Goal: Task Accomplishment & Management: Manage account settings

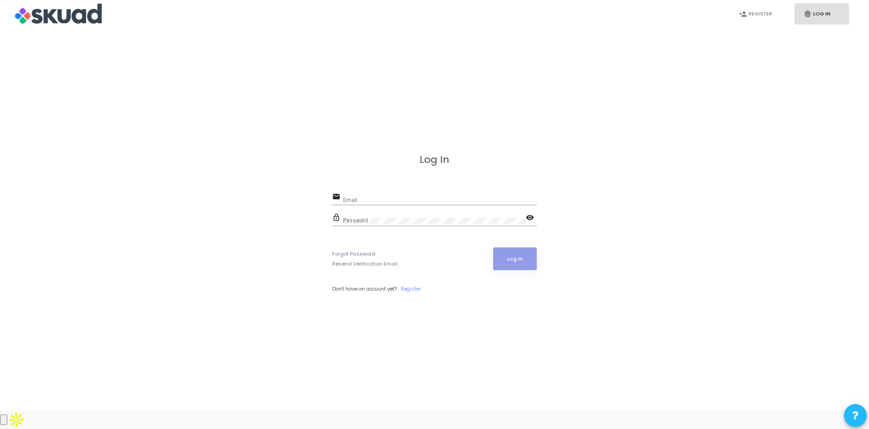
click at [379, 205] on div "Email" at bounding box center [440, 198] width 194 height 14
click at [353, 204] on input "Email" at bounding box center [440, 200] width 194 height 6
click at [355, 204] on input "Email" at bounding box center [440, 200] width 194 height 6
click at [362, 204] on input "Email" at bounding box center [440, 200] width 194 height 6
click at [361, 204] on input "Email" at bounding box center [440, 200] width 194 height 6
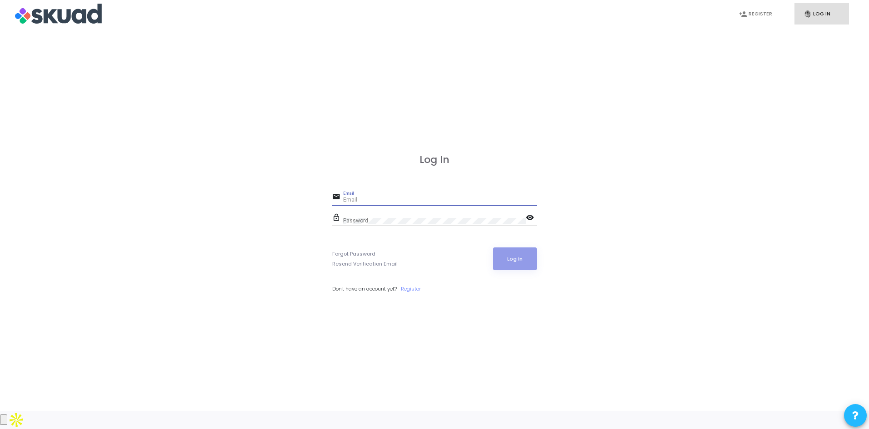
type input "[EMAIL_ADDRESS][DOMAIN_NAME]"
click at [516, 269] on button "Log In" at bounding box center [515, 259] width 44 height 23
drag, startPoint x: 521, startPoint y: 269, endPoint x: 523, endPoint y: 363, distance: 94.1
click at [519, 270] on button "Log In" at bounding box center [515, 259] width 44 height 23
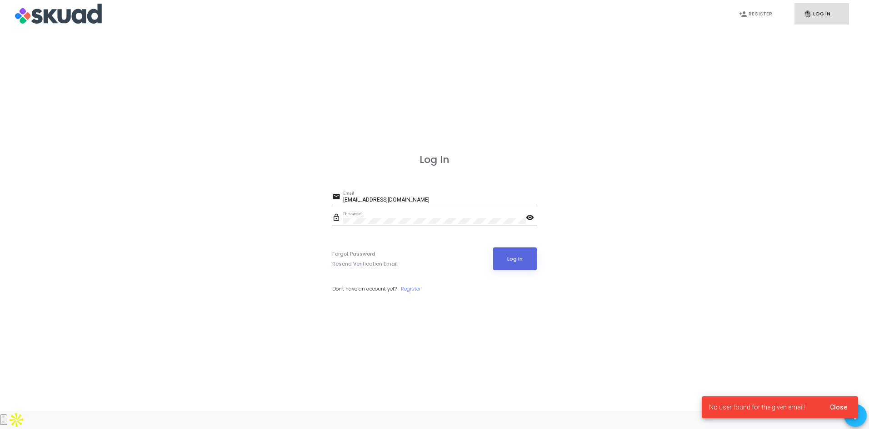
click at [838, 407] on span "Close" at bounding box center [838, 407] width 17 height 7
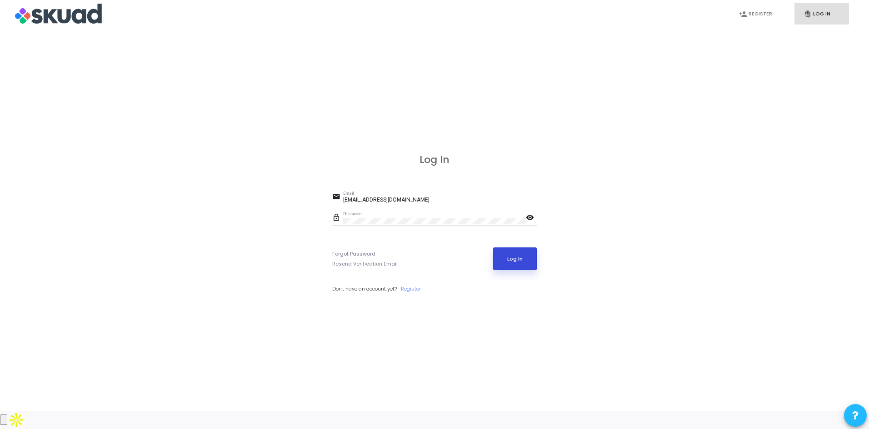
drag, startPoint x: 515, startPoint y: 269, endPoint x: 514, endPoint y: 274, distance: 5.5
click at [514, 270] on button "Log In" at bounding box center [515, 259] width 44 height 23
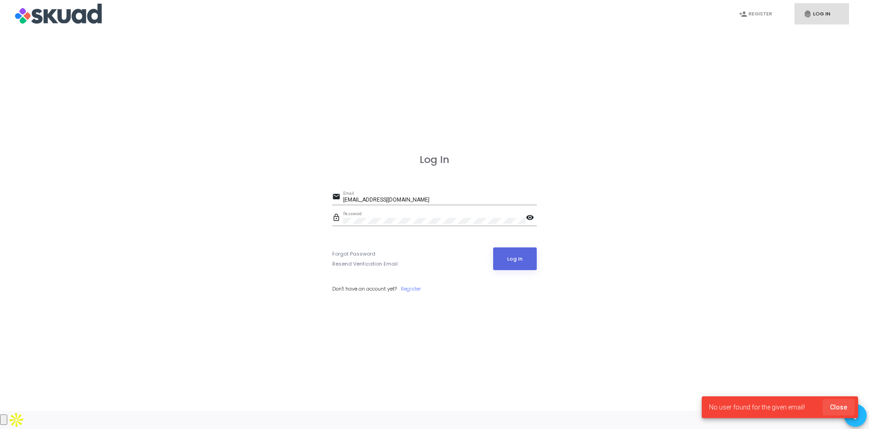
click at [836, 403] on button "Close" at bounding box center [838, 407] width 32 height 16
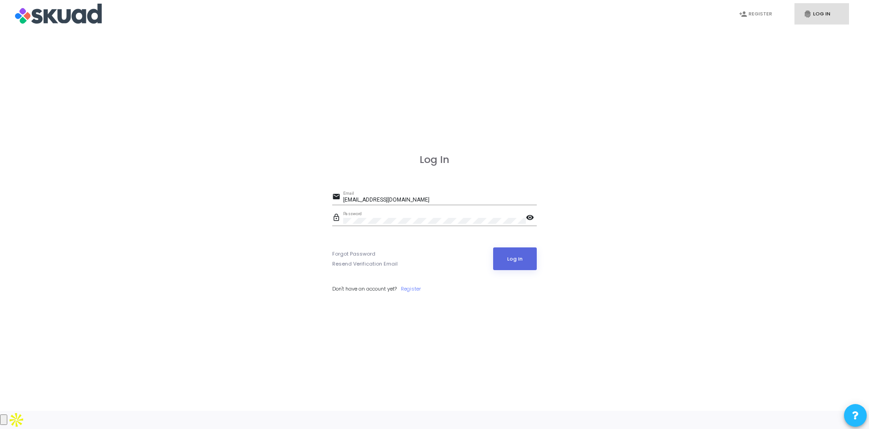
click at [530, 224] on mat-icon "visibility" at bounding box center [531, 218] width 11 height 11
click at [513, 270] on button "Log In" at bounding box center [515, 259] width 44 height 23
drag, startPoint x: 404, startPoint y: 208, endPoint x: 408, endPoint y: 212, distance: 5.5
click at [404, 204] on input "[EMAIL_ADDRESS][DOMAIN_NAME]" at bounding box center [440, 200] width 194 height 6
